Goal: Information Seeking & Learning: Find specific fact

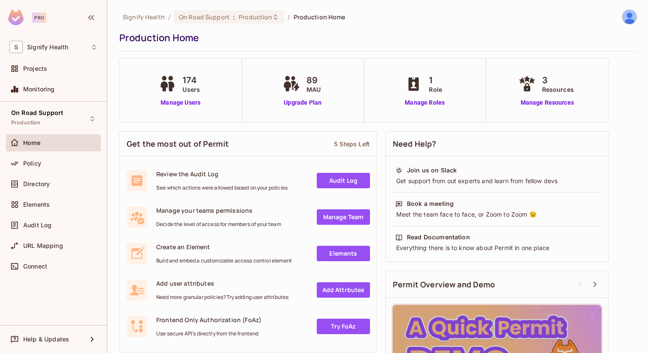
click at [631, 16] on img at bounding box center [629, 17] width 14 height 14
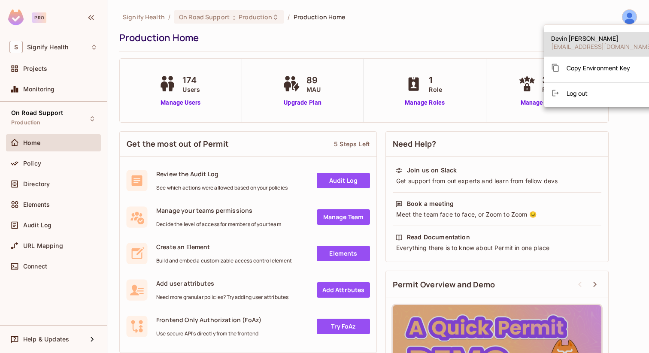
click at [505, 28] on div at bounding box center [324, 176] width 649 height 353
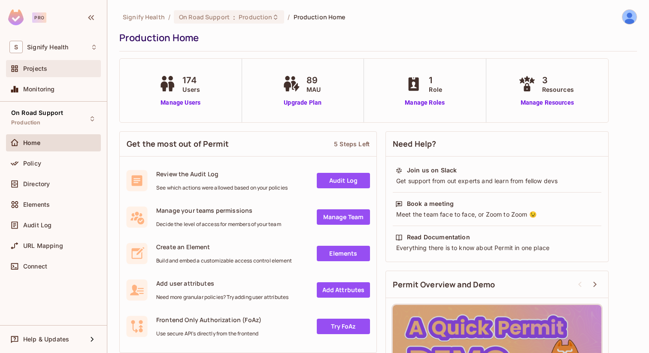
click at [55, 71] on div "Projects" at bounding box center [60, 68] width 74 height 7
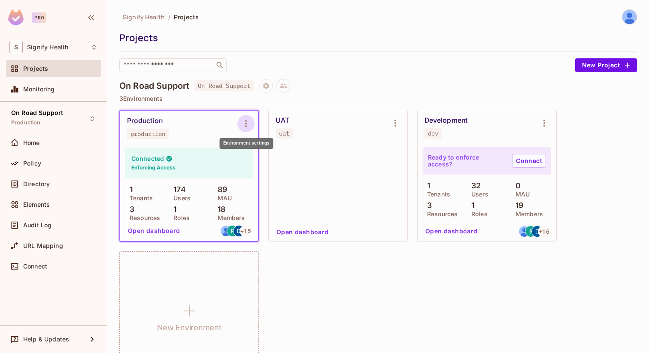
click at [245, 124] on icon "Environment settings" at bounding box center [246, 123] width 2 height 7
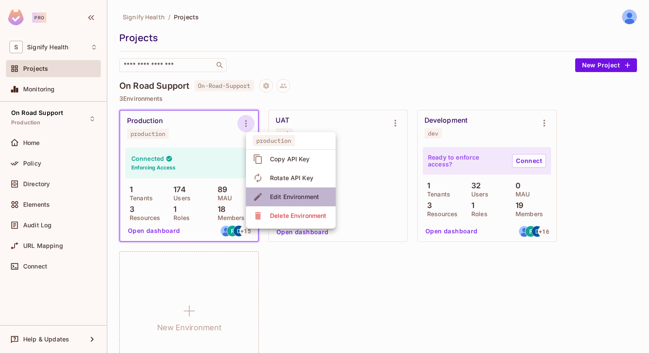
click at [296, 204] on li "Edit Environment" at bounding box center [291, 197] width 90 height 19
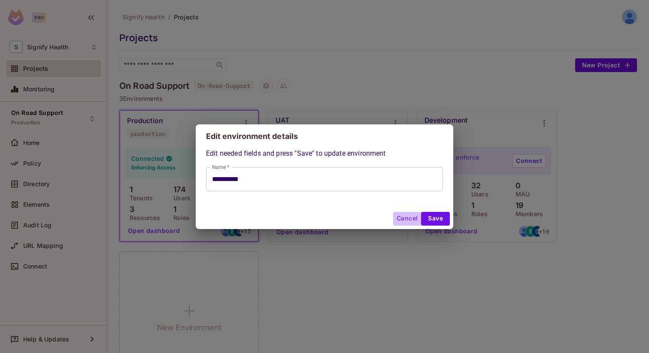
click at [408, 218] on button "Cancel" at bounding box center [407, 219] width 28 height 14
type input "**********"
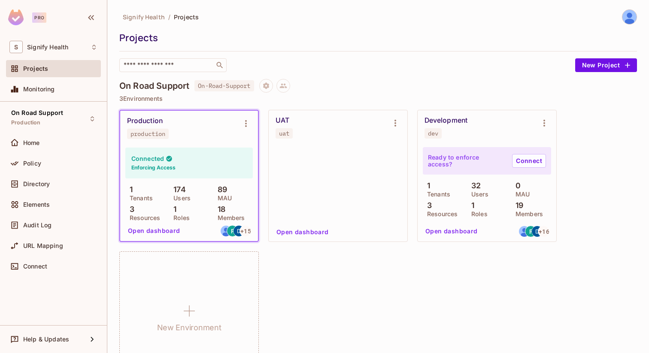
click at [160, 237] on button "Open dashboard" at bounding box center [153, 231] width 59 height 14
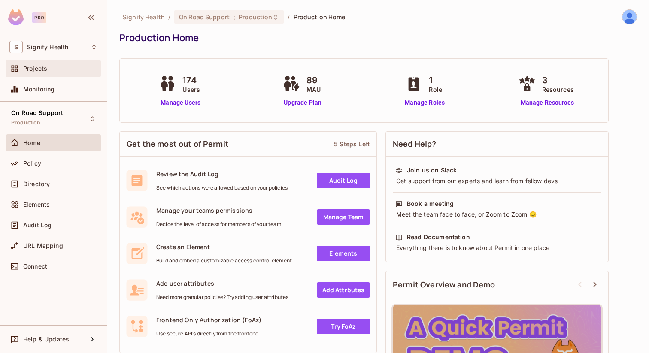
click at [43, 74] on div "Projects" at bounding box center [53, 68] width 95 height 17
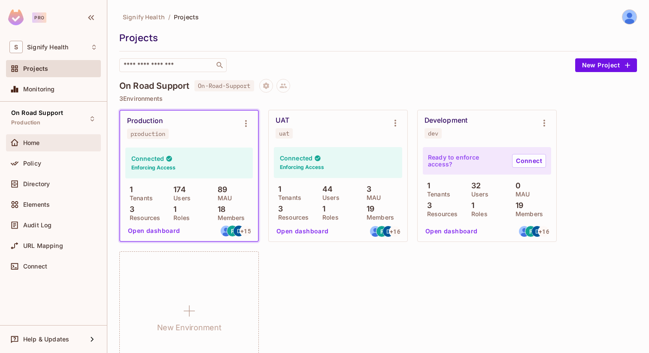
click at [29, 146] on span "Home" at bounding box center [31, 142] width 17 height 7
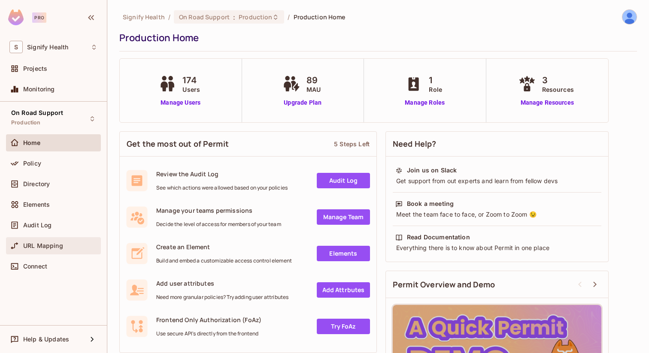
click at [39, 241] on div "URL Mapping" at bounding box center [53, 246] width 88 height 10
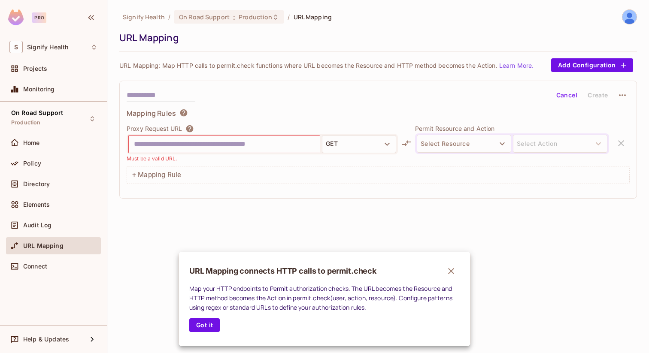
click at [38, 220] on div at bounding box center [324, 176] width 649 height 353
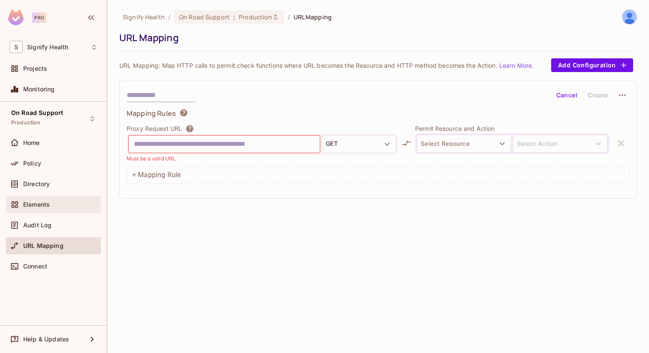
click at [43, 200] on div "Elements" at bounding box center [53, 205] width 88 height 10
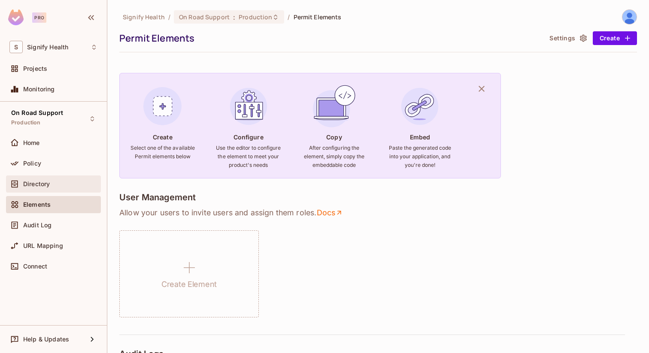
click at [48, 187] on span "Directory" at bounding box center [36, 184] width 27 height 7
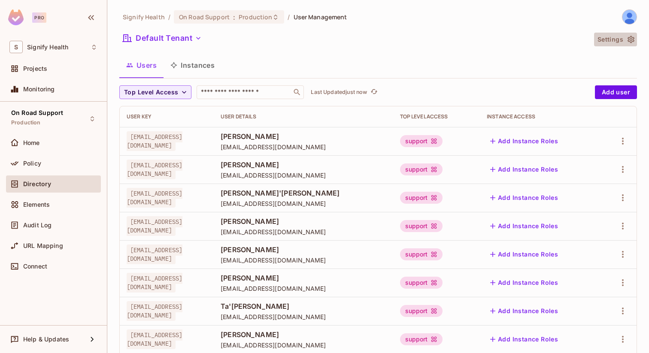
click at [612, 36] on button "Settings" at bounding box center [615, 40] width 43 height 14
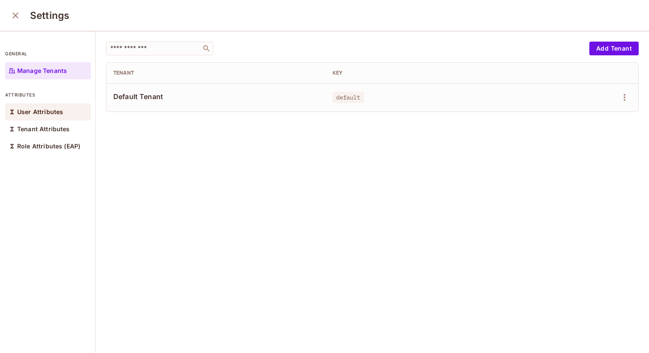
click at [49, 113] on p "User Attributes" at bounding box center [40, 112] width 46 height 7
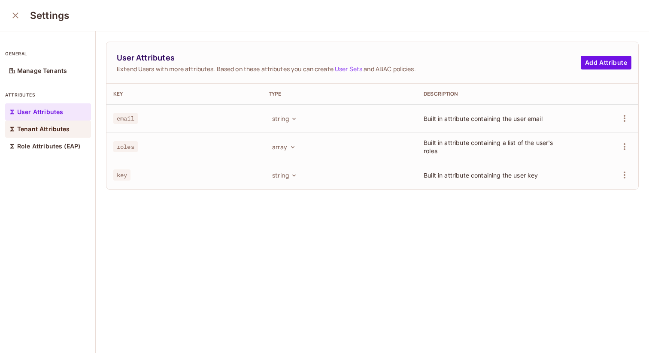
click at [52, 133] on div "Tenant Attributes" at bounding box center [48, 129] width 86 height 17
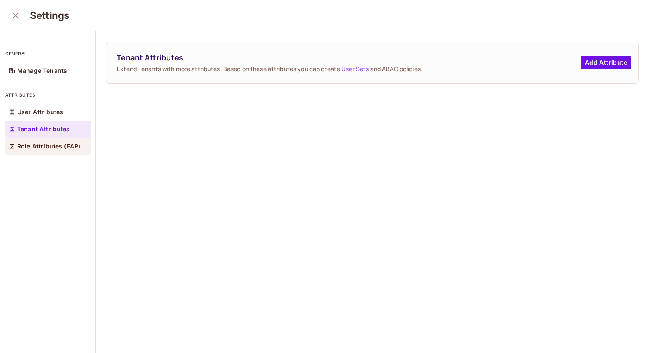
click at [54, 152] on div "Role Attributes (EAP)" at bounding box center [48, 146] width 86 height 17
click at [349, 68] on link "User Sets" at bounding box center [345, 69] width 27 height 8
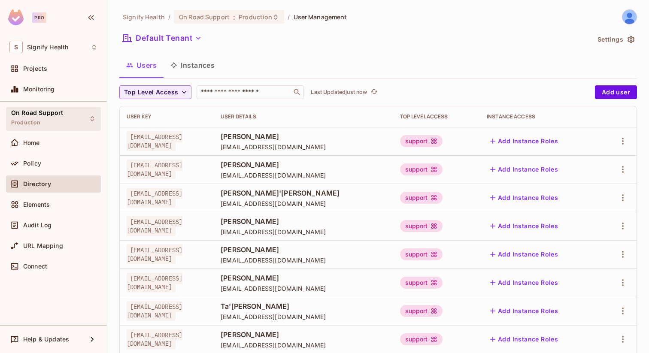
click at [79, 122] on div "On Road Support Production" at bounding box center [53, 119] width 95 height 24
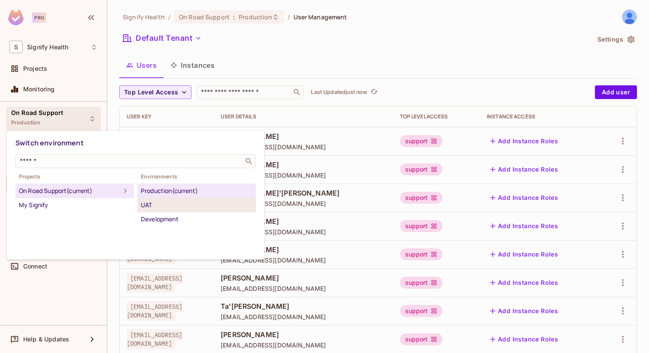
click at [164, 202] on div "UAT" at bounding box center [197, 205] width 112 height 10
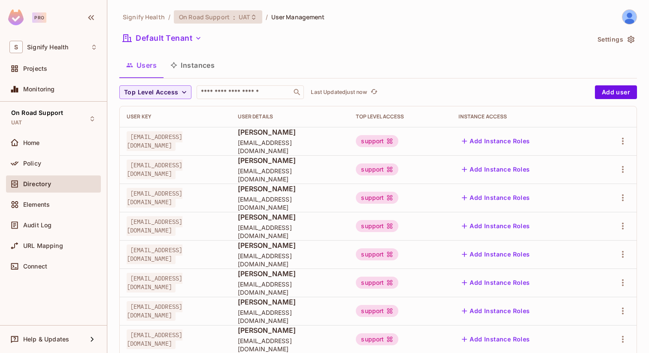
click at [239, 13] on span "UAT" at bounding box center [244, 17] width 11 height 8
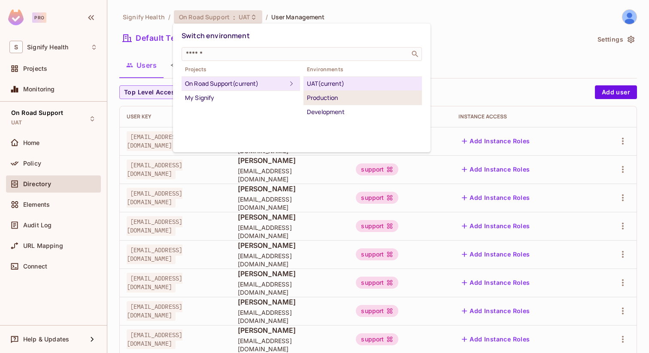
click at [354, 96] on div "Production" at bounding box center [363, 98] width 112 height 10
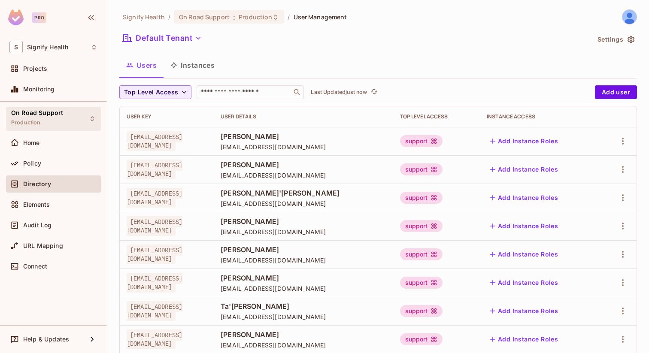
click at [88, 118] on div "On Road Support Production" at bounding box center [53, 119] width 95 height 24
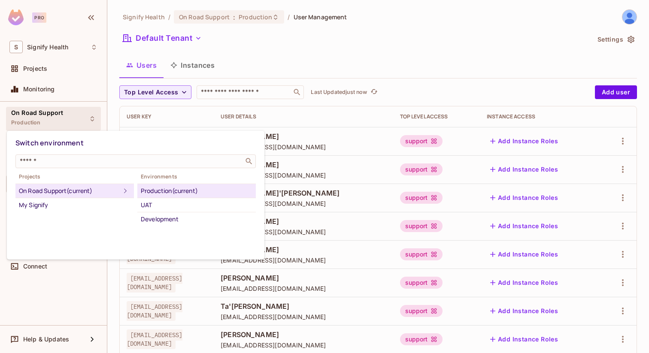
click at [351, 52] on div at bounding box center [324, 176] width 649 height 353
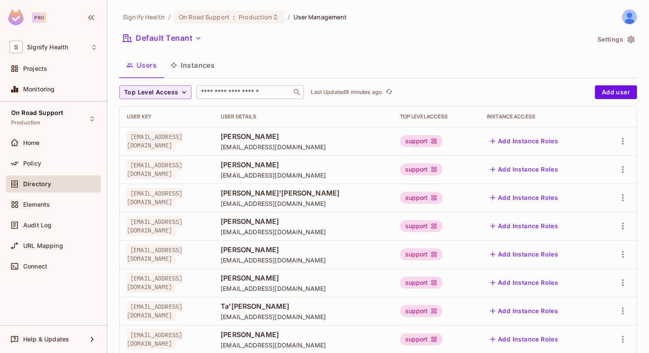
click at [254, 87] on div "​" at bounding box center [250, 92] width 107 height 14
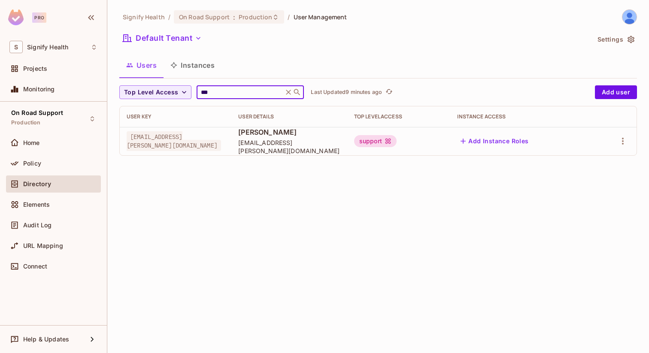
type input "***"
drag, startPoint x: 297, startPoint y: 136, endPoint x: 384, endPoint y: 137, distance: 87.1
click at [340, 137] on span "[PERSON_NAME]" at bounding box center [289, 131] width 102 height 9
copy span "[PERSON_NAME]"
click at [291, 94] on icon at bounding box center [288, 92] width 9 height 9
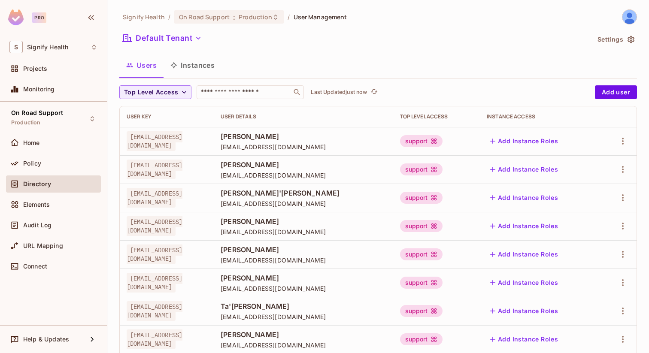
click at [246, 20] on span "Production" at bounding box center [255, 17] width 33 height 8
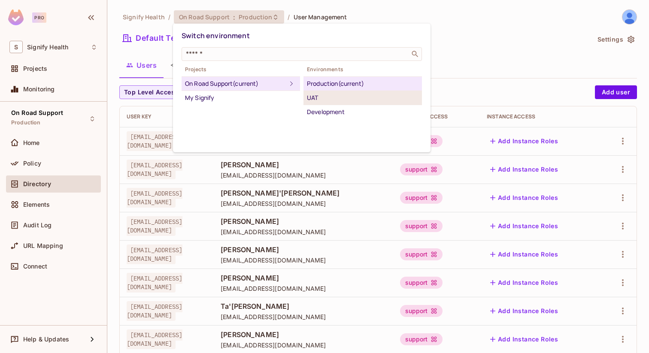
click at [350, 94] on div "UAT" at bounding box center [363, 98] width 112 height 10
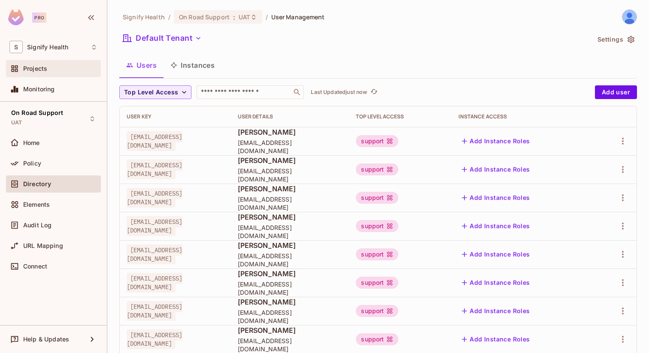
click at [54, 67] on div "Projects" at bounding box center [60, 68] width 74 height 7
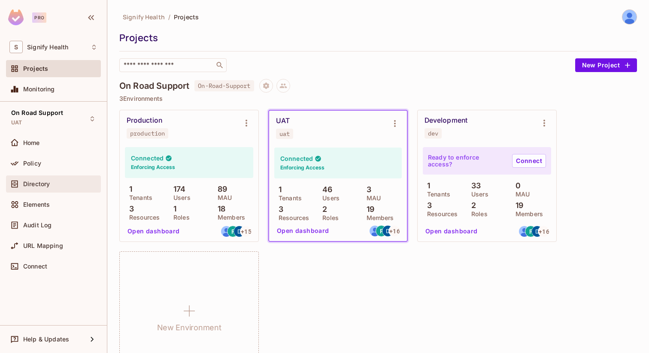
click at [55, 182] on div "Directory" at bounding box center [60, 184] width 74 height 7
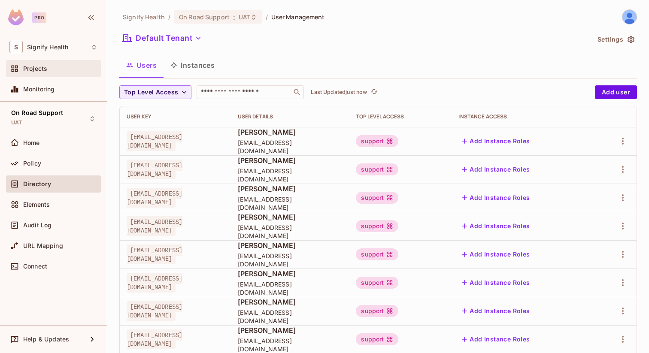
click at [34, 70] on span "Projects" at bounding box center [35, 68] width 24 height 7
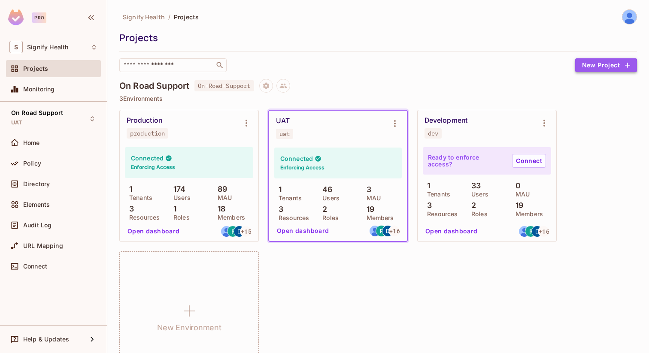
click at [582, 71] on button "New Project" at bounding box center [606, 65] width 62 height 14
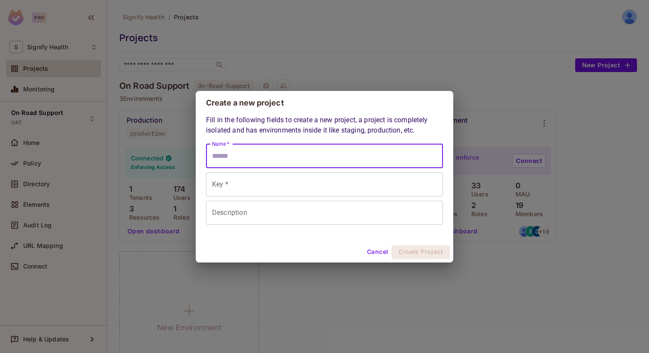
click at [280, 153] on input "Name *" at bounding box center [324, 156] width 237 height 24
click at [217, 188] on input "Key *" at bounding box center [324, 185] width 237 height 24
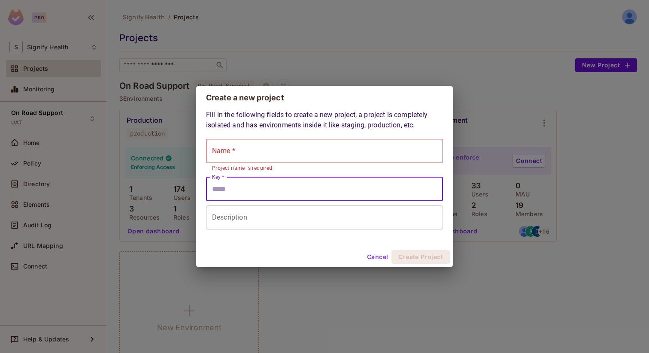
click at [229, 215] on div "Description Description" at bounding box center [324, 218] width 237 height 24
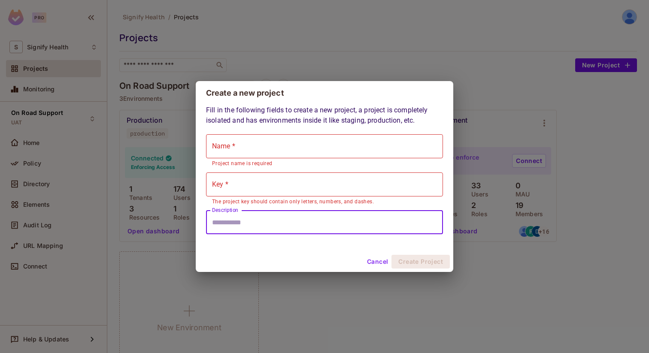
click at [371, 261] on button "Cancel" at bounding box center [378, 262] width 28 height 14
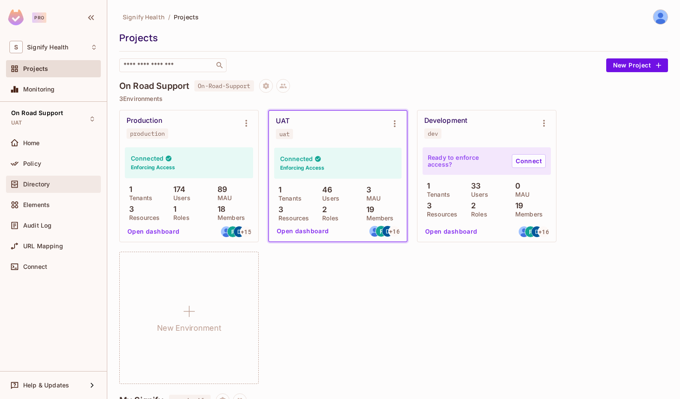
click at [33, 190] on div "Directory" at bounding box center [53, 184] width 95 height 17
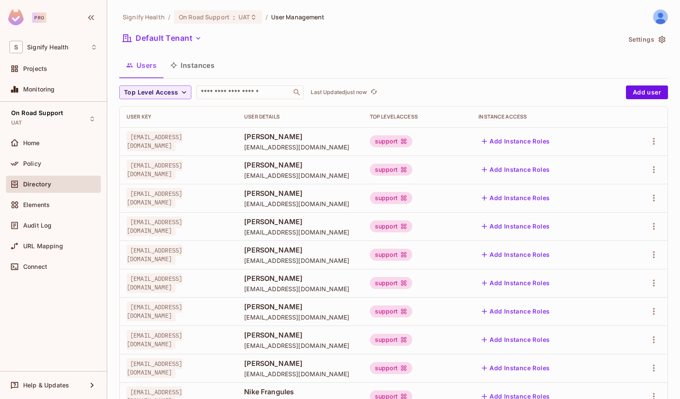
scroll to position [201, 0]
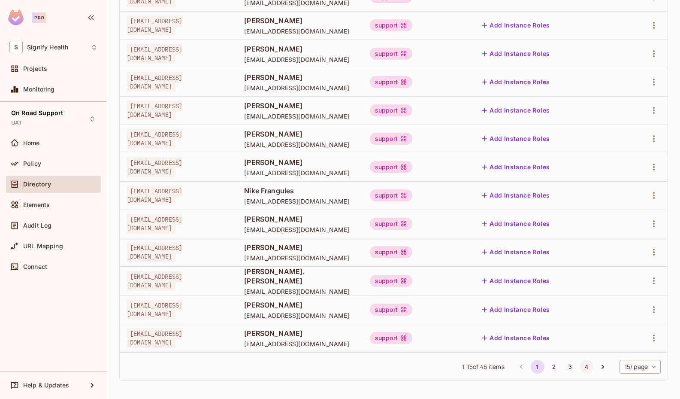
click at [585, 353] on button "4" at bounding box center [587, 367] width 14 height 14
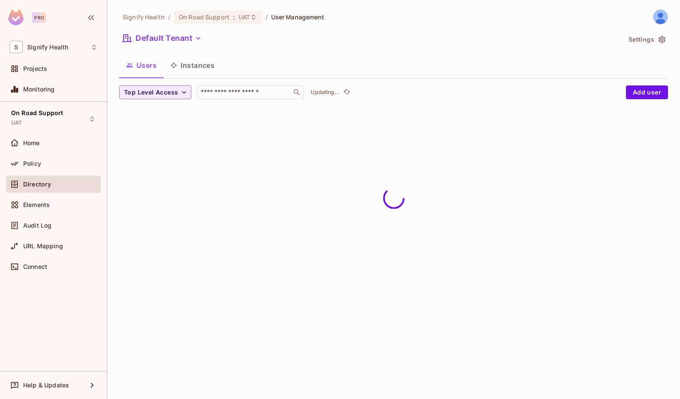
scroll to position [0, 0]
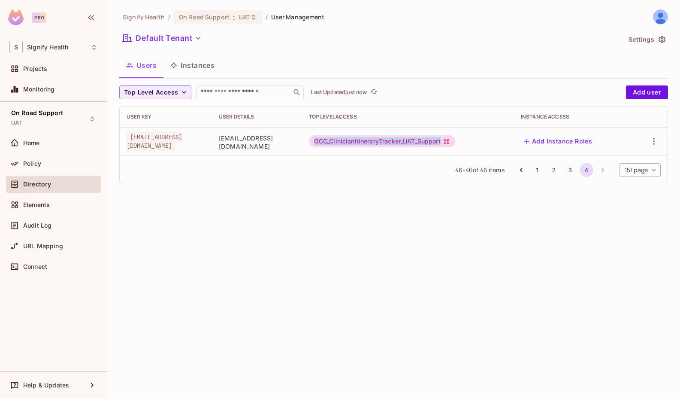
drag, startPoint x: 499, startPoint y: 142, endPoint x: 364, endPoint y: 143, distance: 134.8
click at [364, 143] on div "OCC_ClinicianItineraryTracker_UAT_Support" at bounding box center [382, 141] width 146 height 12
copy div "OCC_ClinicianItineraryTracker_UAT_Support"
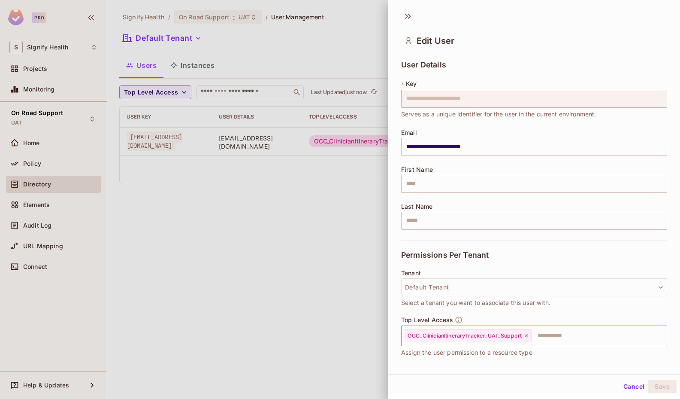
click at [504, 338] on span "OCC_ClinicianItineraryTracker_UAT_Support" at bounding box center [465, 335] width 114 height 7
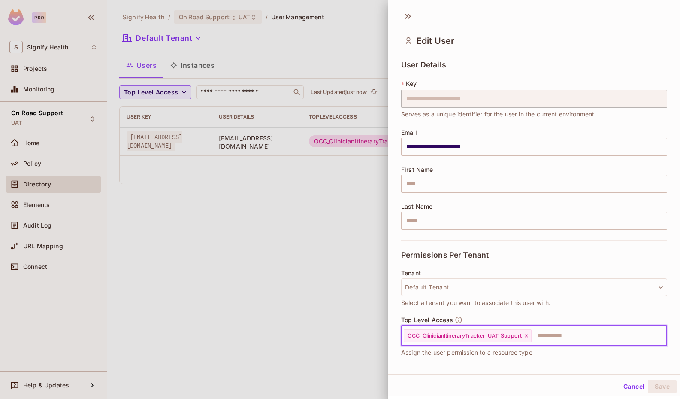
click at [524, 335] on icon at bounding box center [527, 336] width 6 height 6
click at [507, 336] on input "text" at bounding box center [527, 335] width 248 height 17
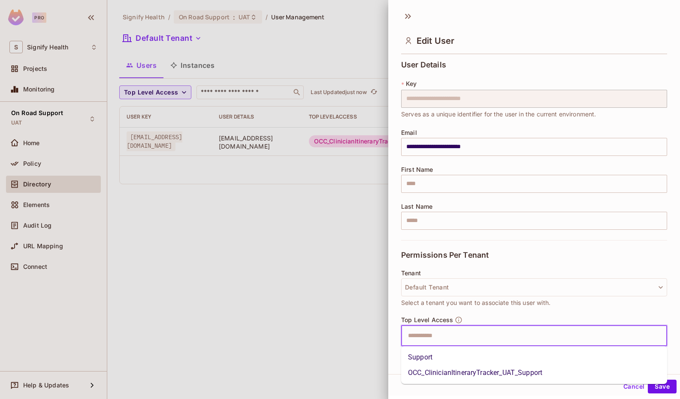
click at [531, 353] on li "OCC_ClinicianItineraryTracker_UAT_Support" at bounding box center [534, 372] width 266 height 15
